Goal: Task Accomplishment & Management: Manage account settings

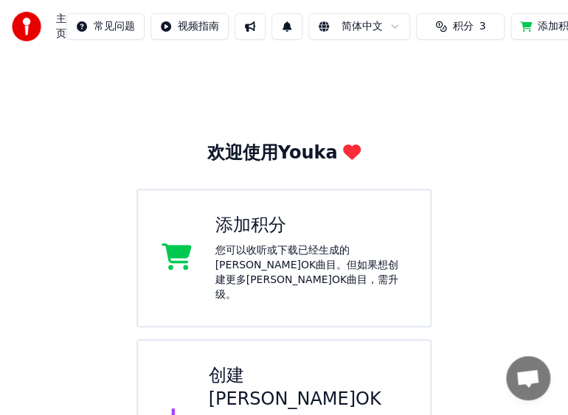
click at [453, 32] on span "积分" at bounding box center [463, 26] width 21 height 15
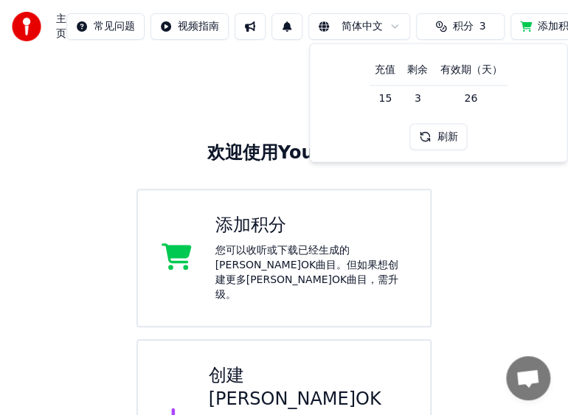
click at [438, 142] on button "刷新" at bounding box center [438, 137] width 58 height 27
click at [233, 230] on div "添加积分" at bounding box center [311, 226] width 192 height 24
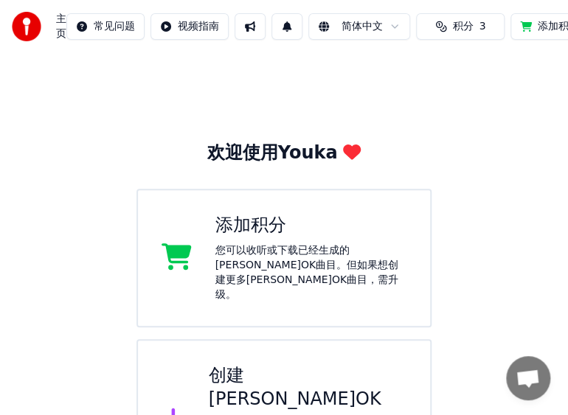
click at [256, 27] on button at bounding box center [249, 26] width 31 height 27
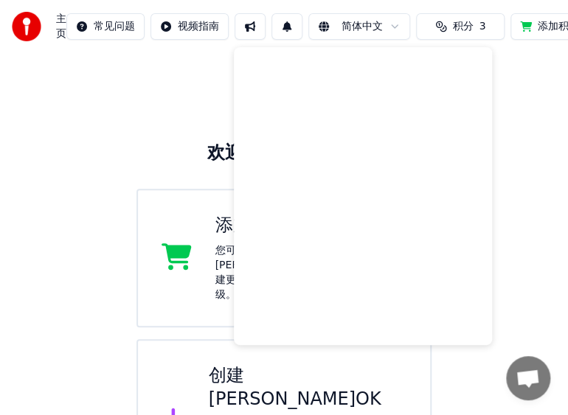
click at [280, 27] on button at bounding box center [286, 26] width 31 height 27
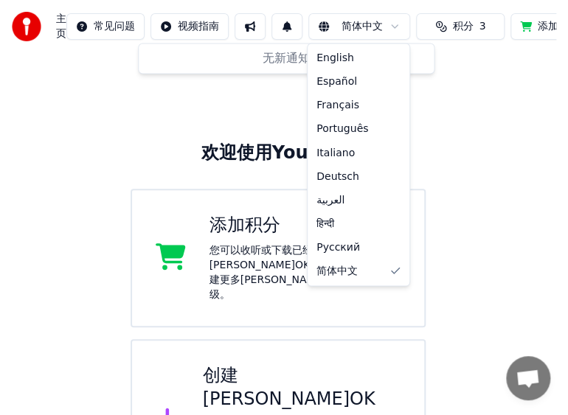
click at [333, 30] on html "主页 常见问题 视频指南 简体中文 积分 3 添加积分 设置 欢迎使用Youka 添加积分 您可以收听或下载已经生成的[PERSON_NAME]OK曲目。但如…" at bounding box center [284, 250] width 568 height 501
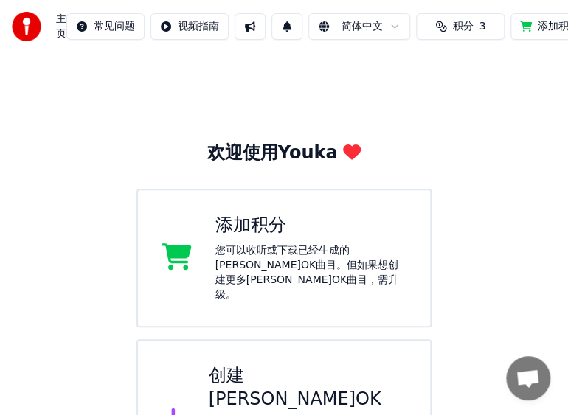
click at [195, 27] on html "主页 常见问题 视频指南 简体中文 积分 3 添加积分 设置 欢迎使用Youka 添加积分 您可以收听或下载已经生成的[PERSON_NAME]OK曲目。但如…" at bounding box center [284, 250] width 568 height 501
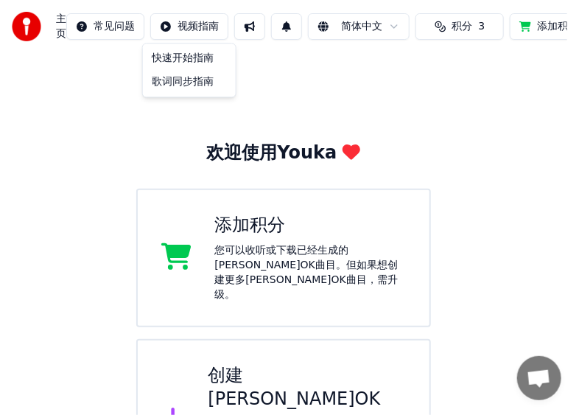
click at [120, 31] on html "主页 常见问题 视频指南 简体中文 积分 3 添加积分 设置 欢迎使用Youka 添加积分 您可以收听或下载已经生成的[PERSON_NAME]OK曲目。但如…" at bounding box center [289, 250] width 579 height 501
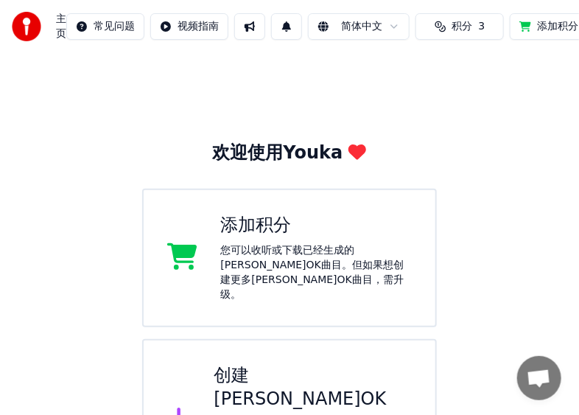
click at [120, 31] on html "主页 常见问题 视频指南 简体中文 积分 3 添加积分 设置 欢迎使用Youka 添加积分 您可以收听或下载已经生成的[PERSON_NAME]OK曲目。但如…" at bounding box center [289, 250] width 579 height 501
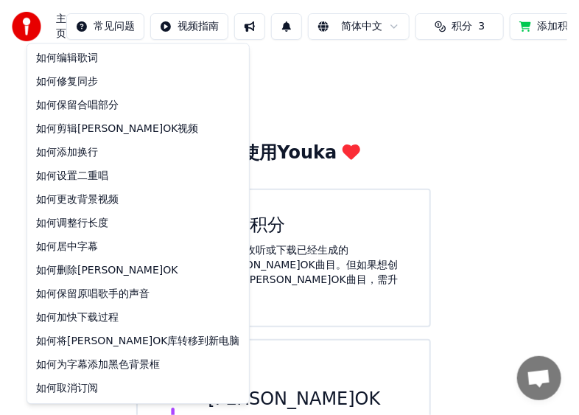
click at [60, 32] on html "主页 常见问题 视频指南 简体中文 积分 3 添加积分 设置 欢迎使用Youka 添加积分 您可以收听或下载已经生成的[PERSON_NAME]OK曲目。但如…" at bounding box center [289, 250] width 579 height 501
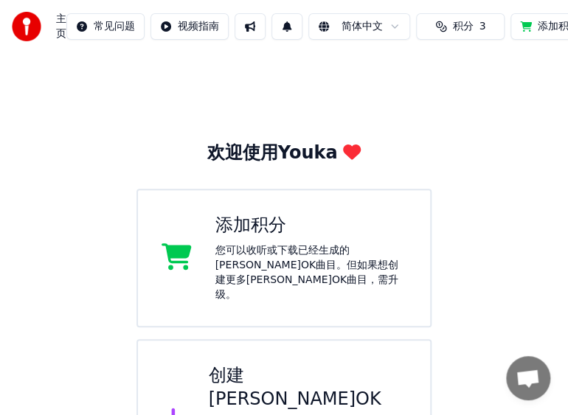
click at [60, 30] on span "主页" at bounding box center [61, 26] width 10 height 29
click at [35, 27] on img at bounding box center [26, 26] width 29 height 29
click at [27, 27] on img at bounding box center [26, 26] width 29 height 29
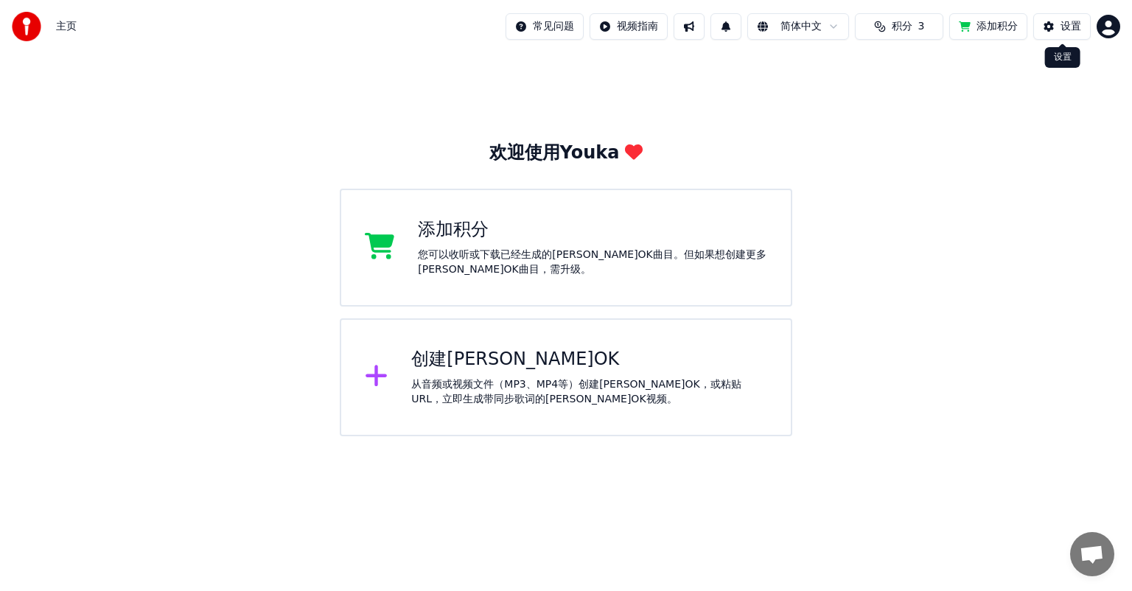
click at [1045, 27] on button "设置" at bounding box center [1063, 26] width 58 height 27
